Goal: Information Seeking & Learning: Learn about a topic

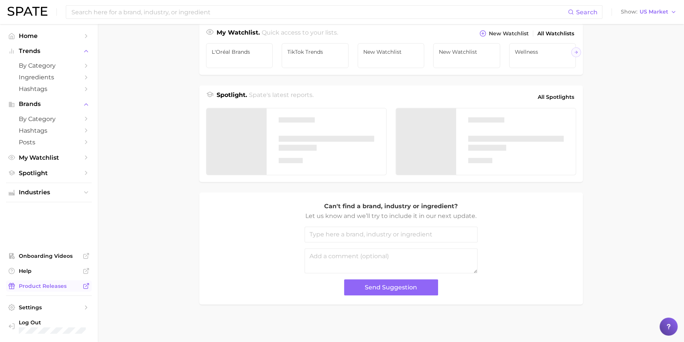
scroll to position [280, 0]
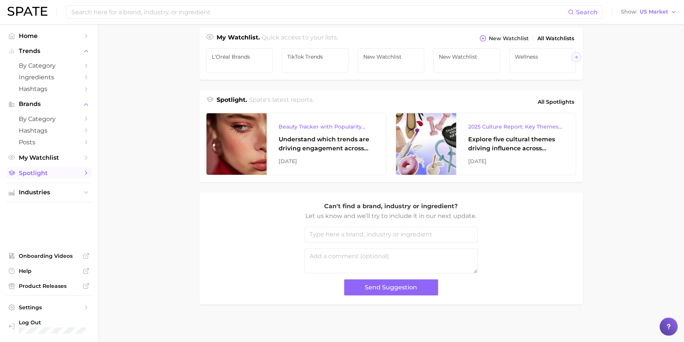
click at [48, 174] on span "Spotlight" at bounding box center [49, 172] width 60 height 7
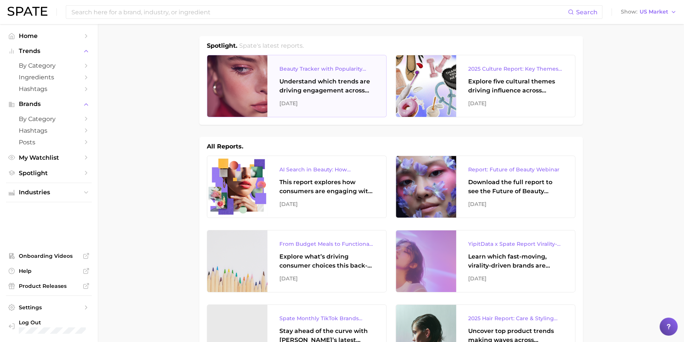
click at [351, 88] on div "Understand which trends are driving engagement across platforms in the skin, ha…" at bounding box center [326, 86] width 95 height 18
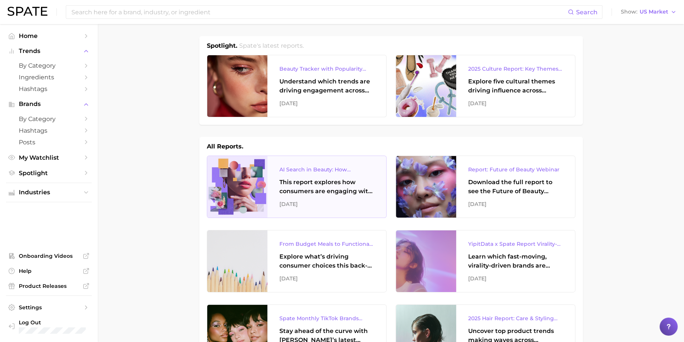
click at [321, 181] on div "This report explores how consumers are engaging with AI-powered search tools — …" at bounding box center [326, 187] width 95 height 18
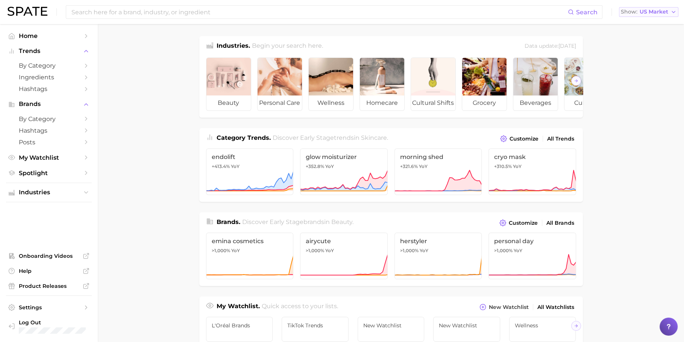
click at [651, 11] on span "US Market" at bounding box center [653, 12] width 29 height 4
click at [644, 90] on button "Global" at bounding box center [652, 92] width 66 height 14
